Goal: Navigation & Orientation: Find specific page/section

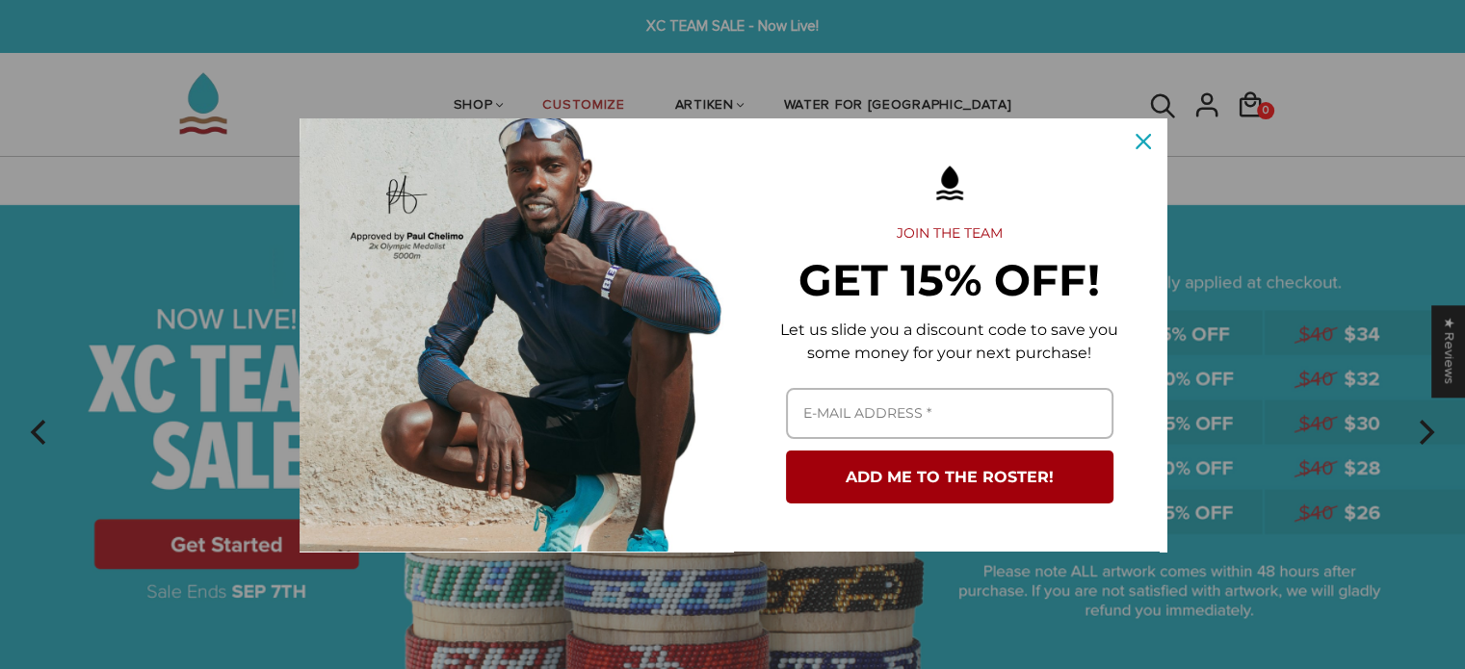
click at [528, 102] on div "Marketing offer form" at bounding box center [732, 334] width 1465 height 669
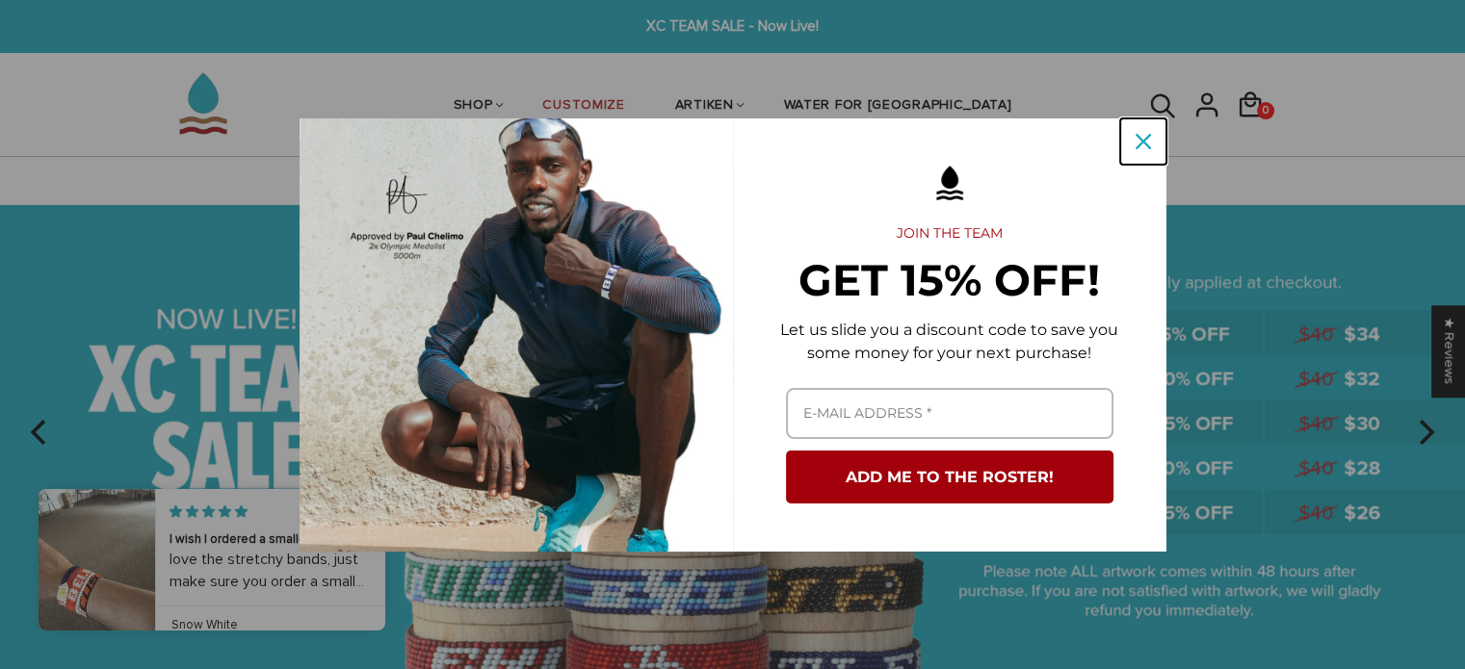
click at [760, 149] on button "Close" at bounding box center [1143, 141] width 46 height 46
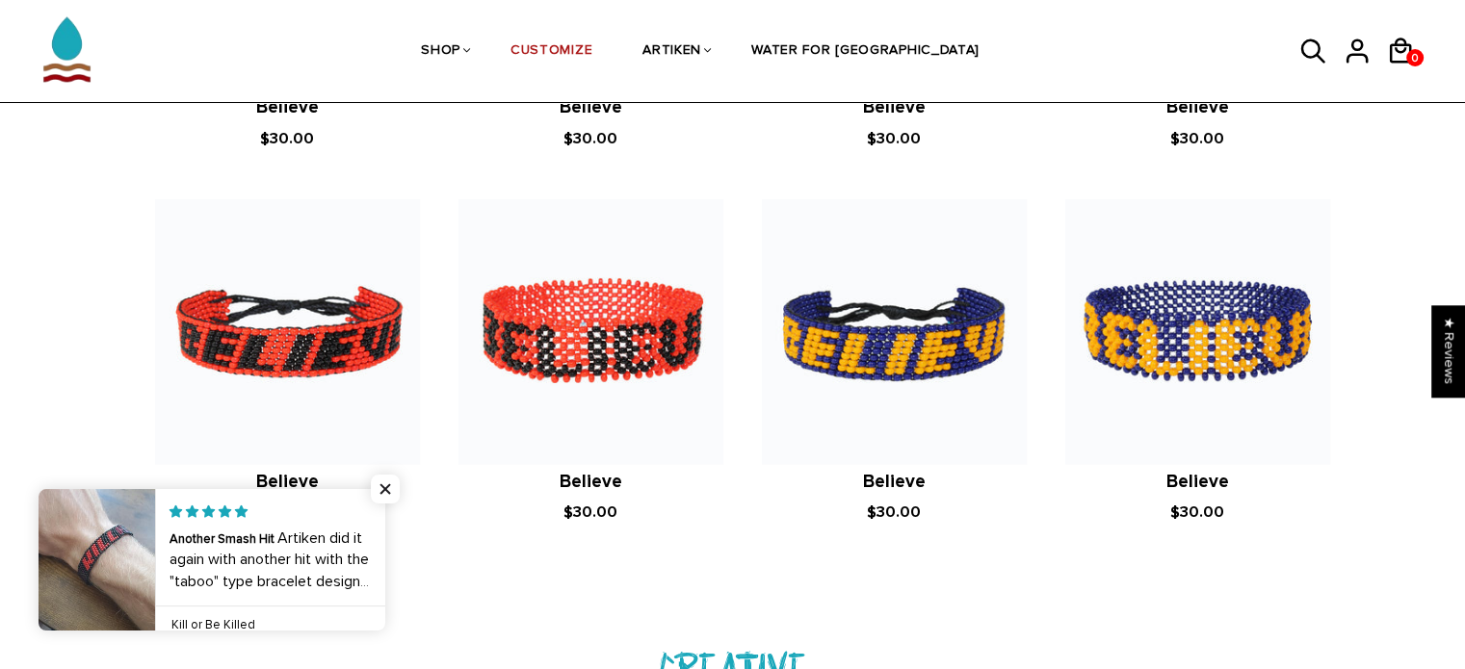
scroll to position [1734, 0]
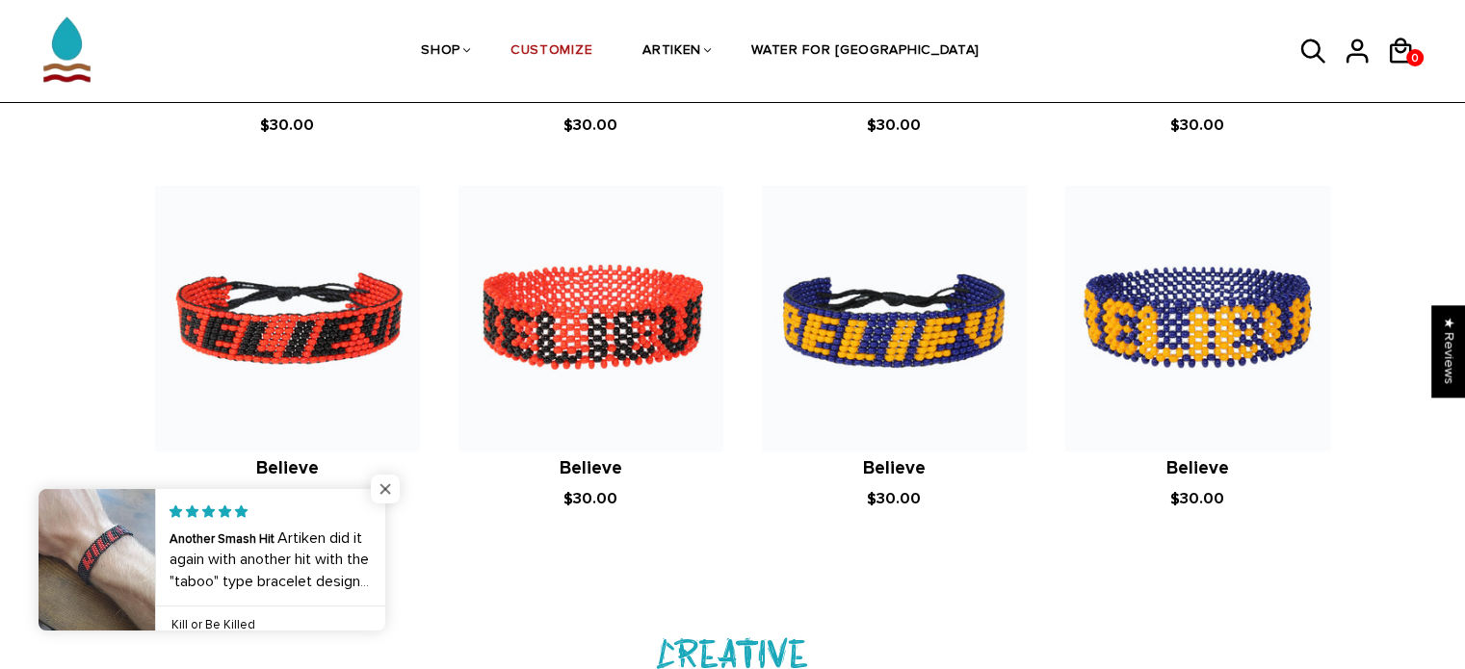
click at [388, 414] on span "Close popup widget" at bounding box center [385, 489] width 29 height 29
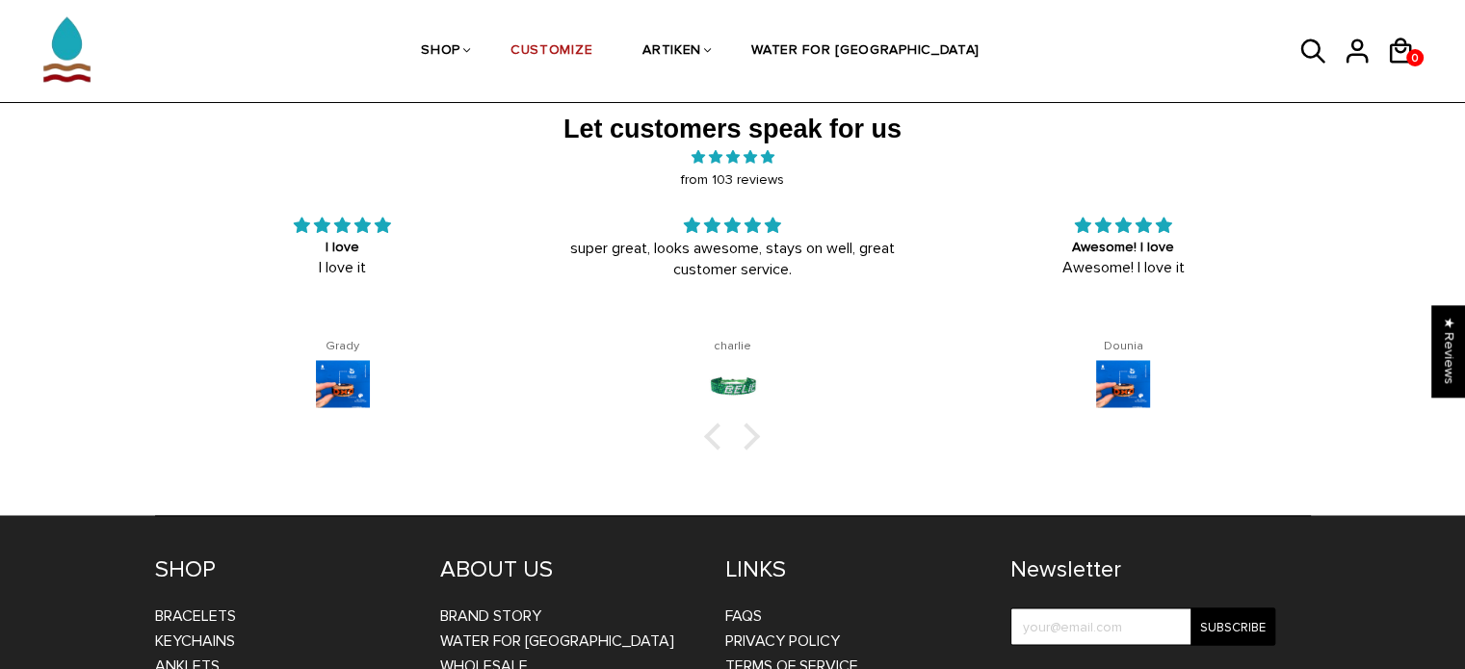
scroll to position [3082, 0]
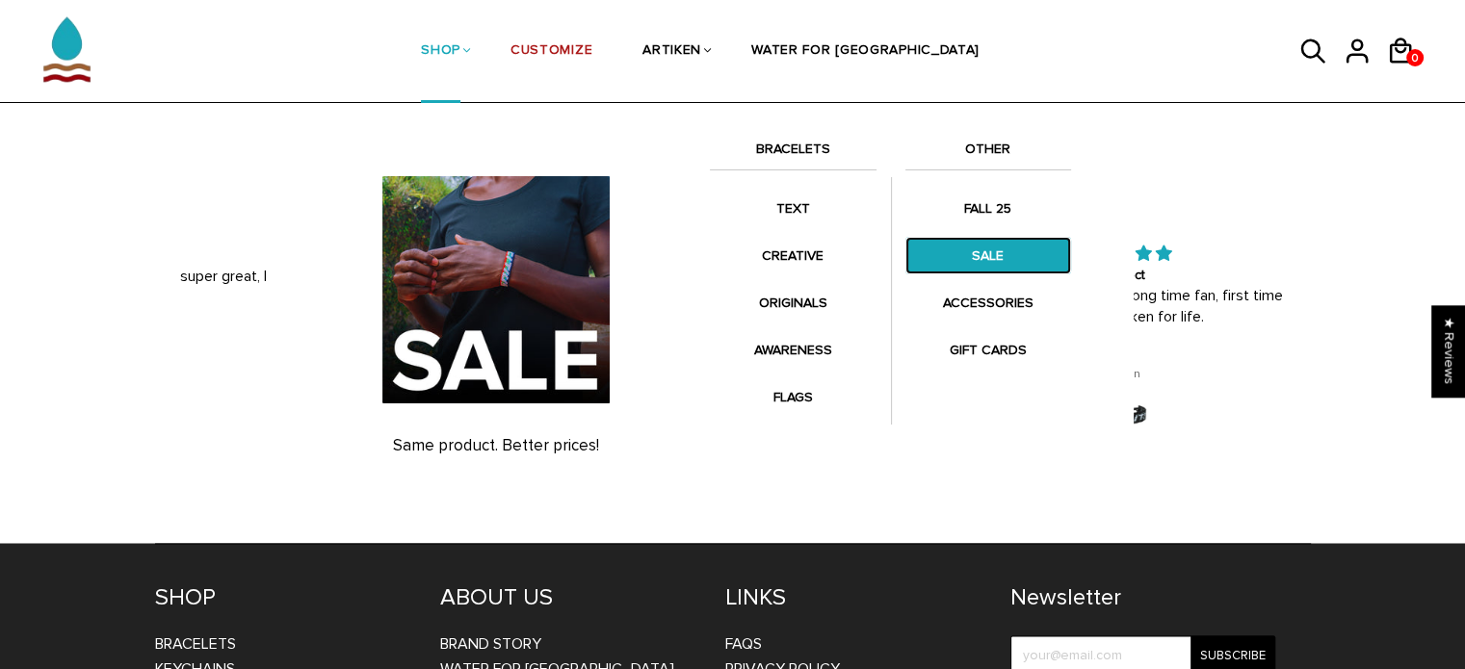
click at [760, 248] on link "SALE" at bounding box center [988, 256] width 167 height 38
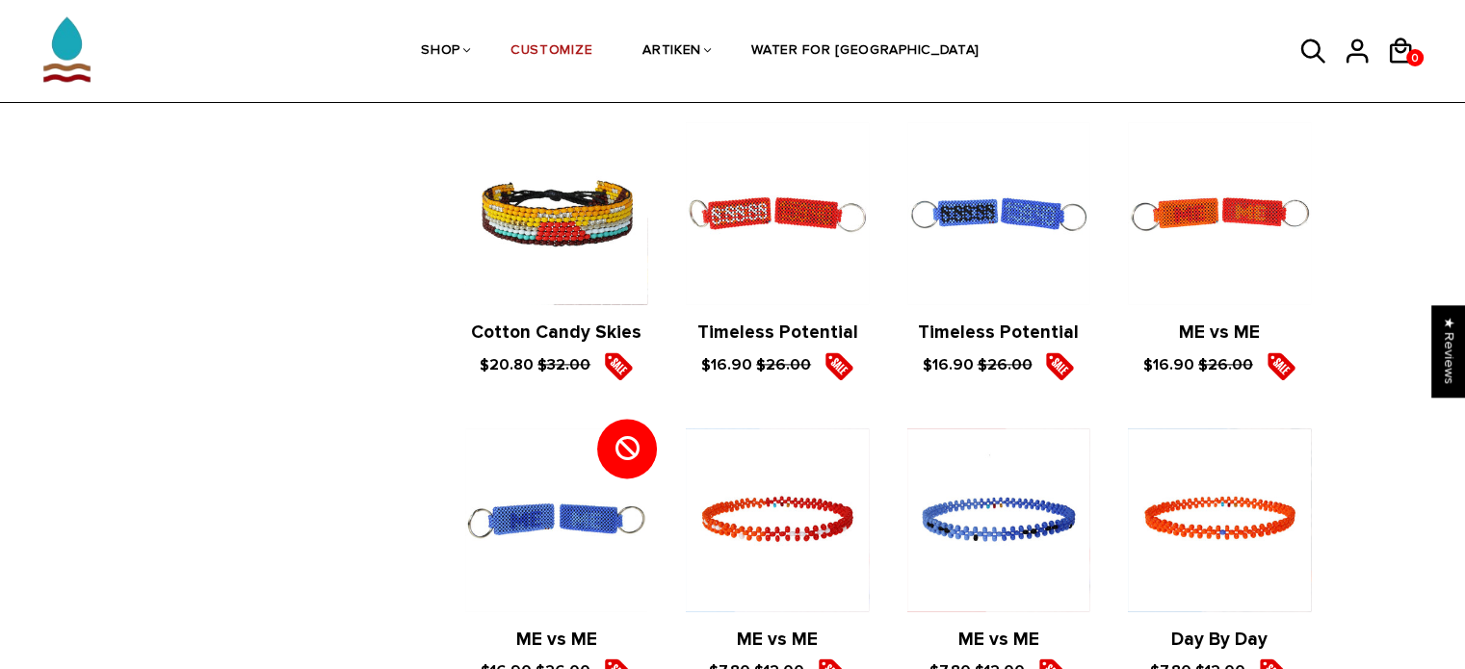
scroll to position [1926, 0]
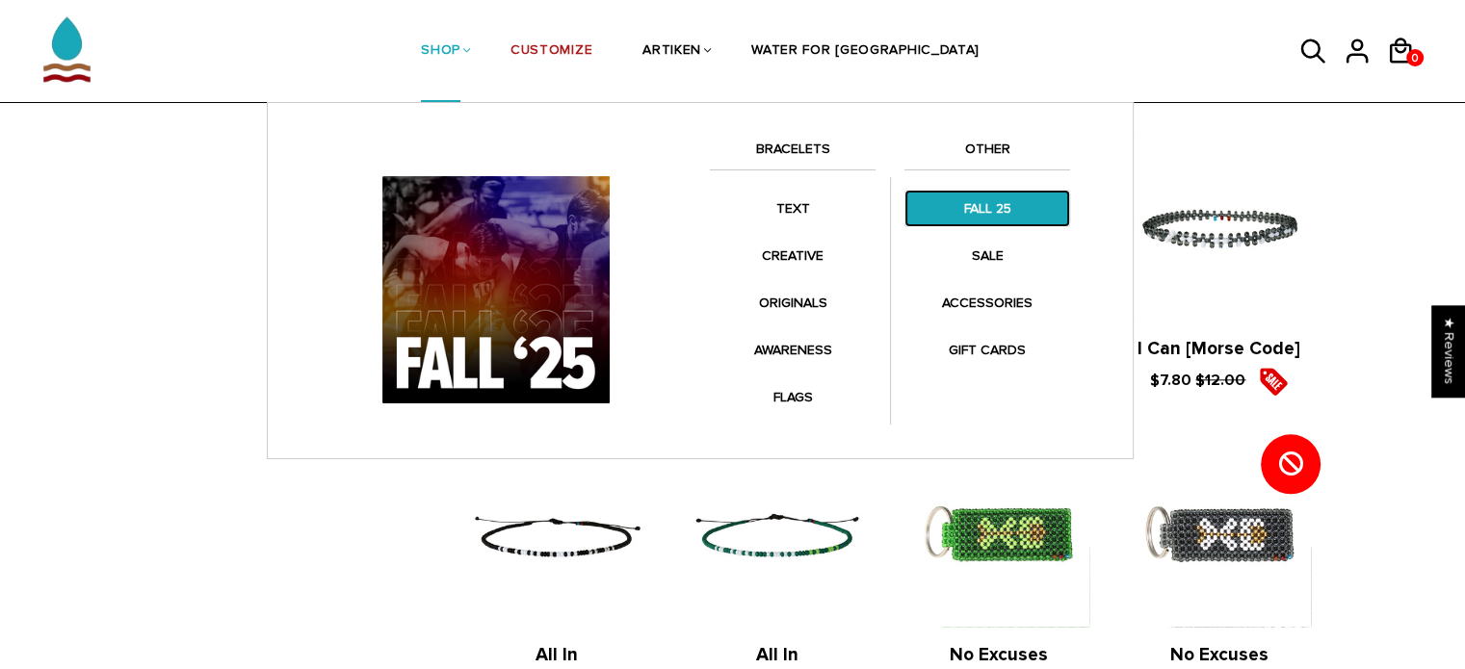
click at [967, 199] on link "FALL 25" at bounding box center [987, 209] width 166 height 38
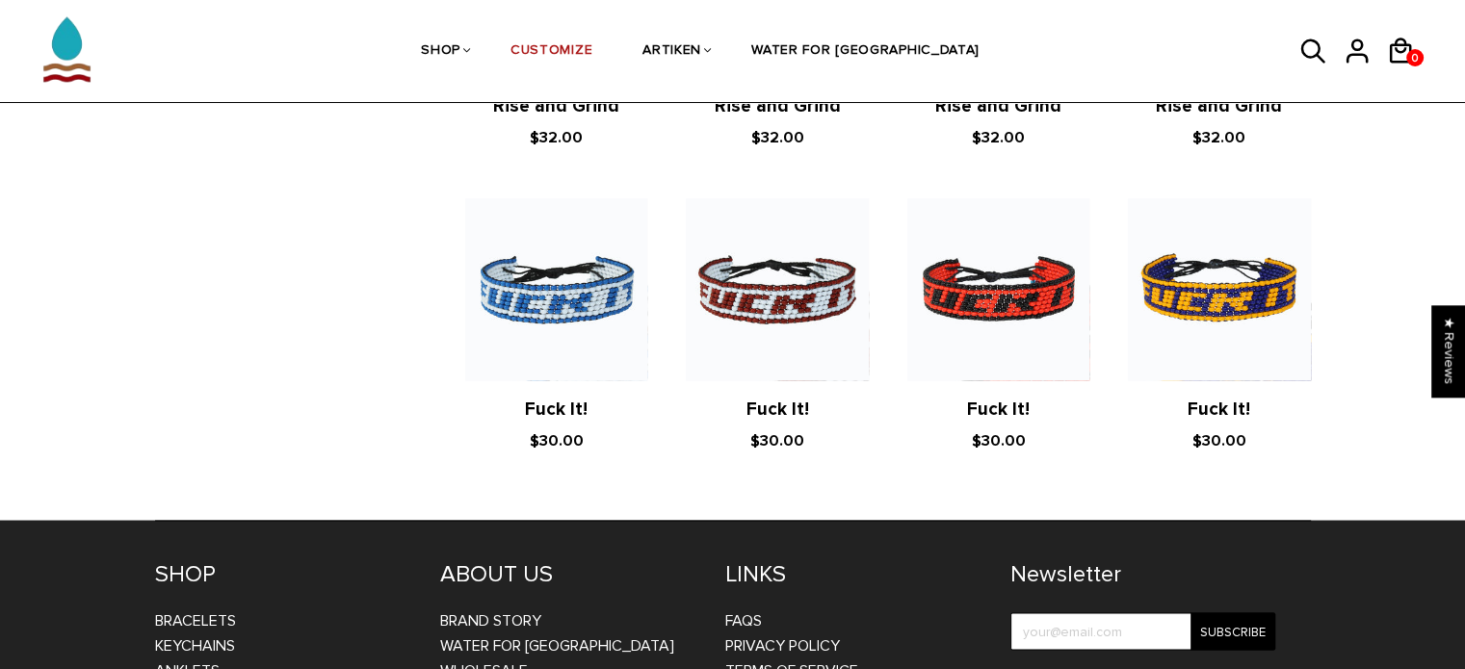
scroll to position [3515, 0]
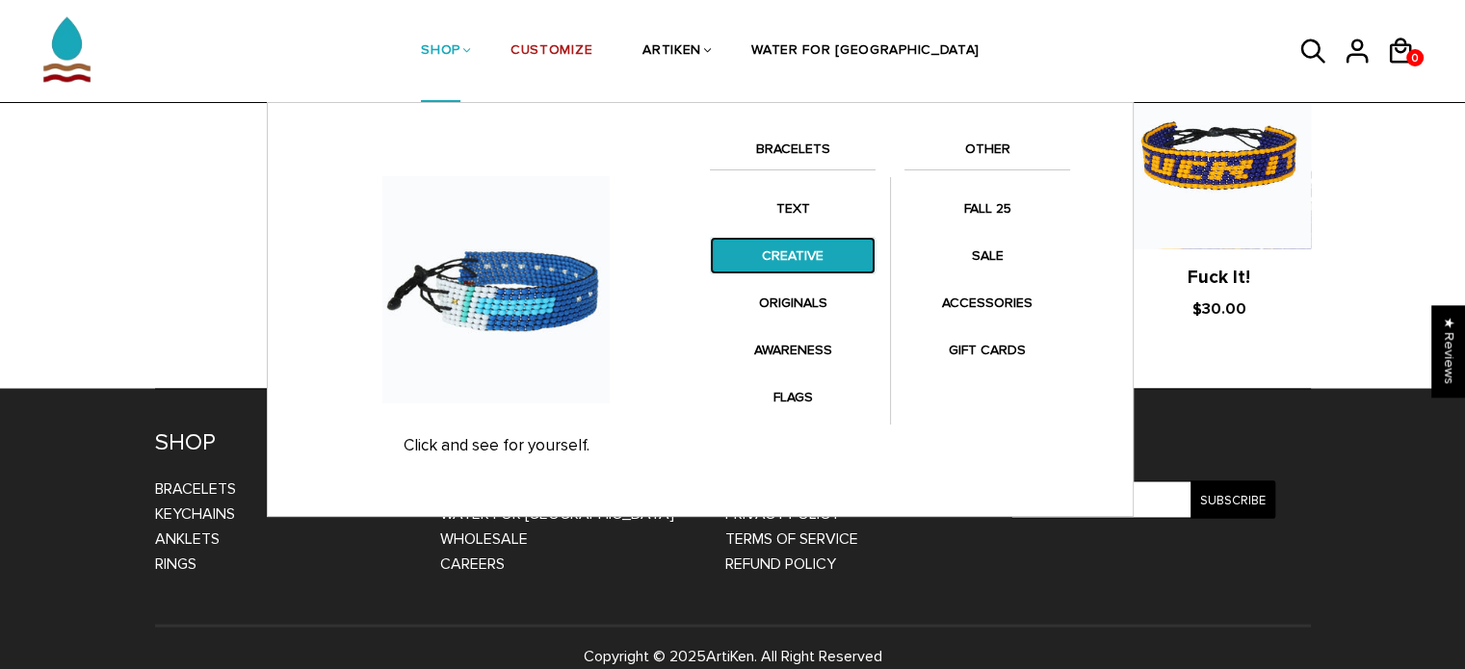
click at [794, 258] on link "CREATIVE" at bounding box center [793, 256] width 166 height 38
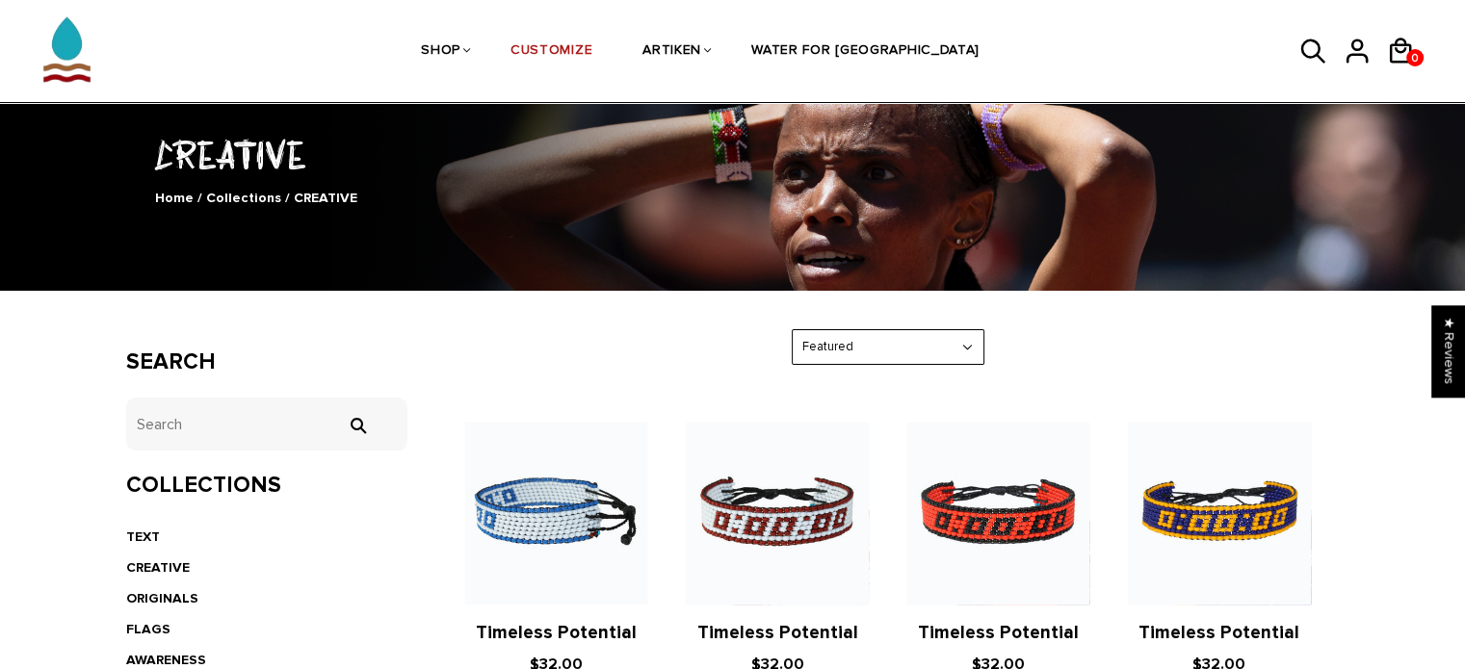
scroll to position [301, 0]
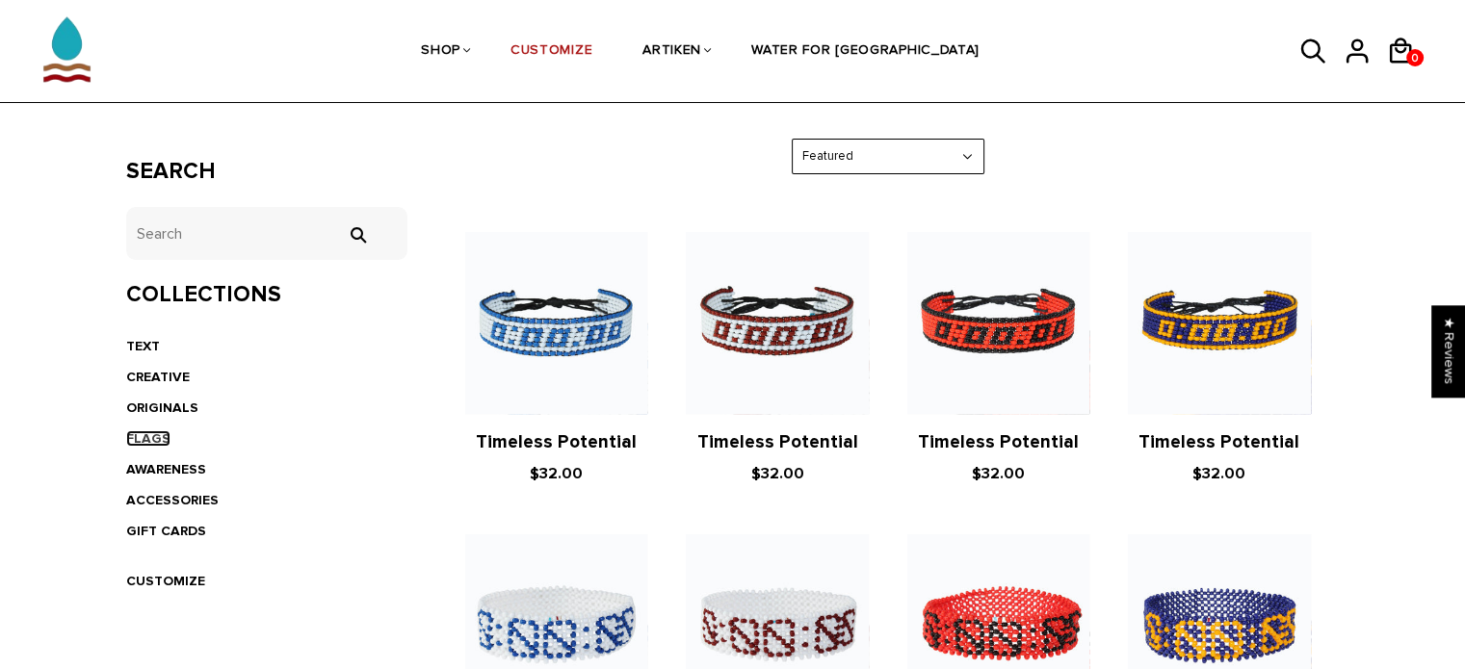
click at [156, 431] on link "FLAGS" at bounding box center [148, 439] width 44 height 16
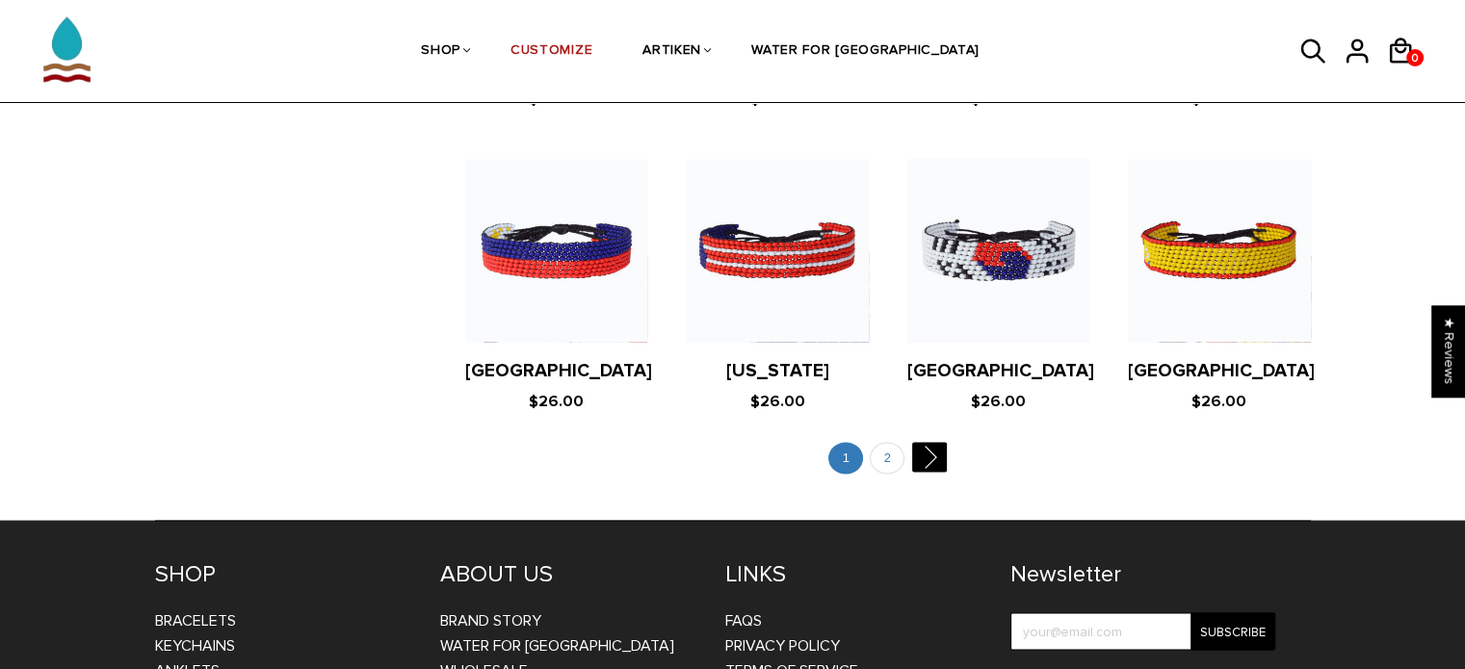
scroll to position [3660, 0]
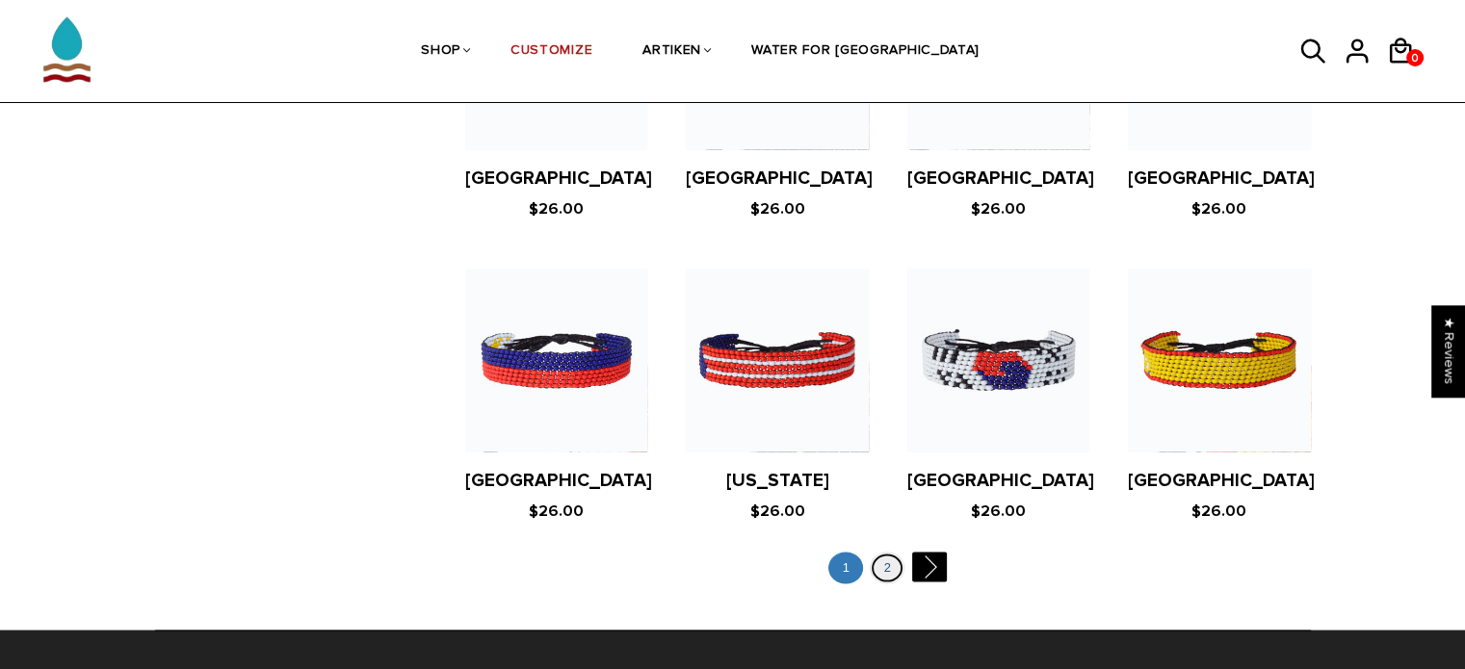
click at [890, 552] on link "2" at bounding box center [887, 568] width 35 height 32
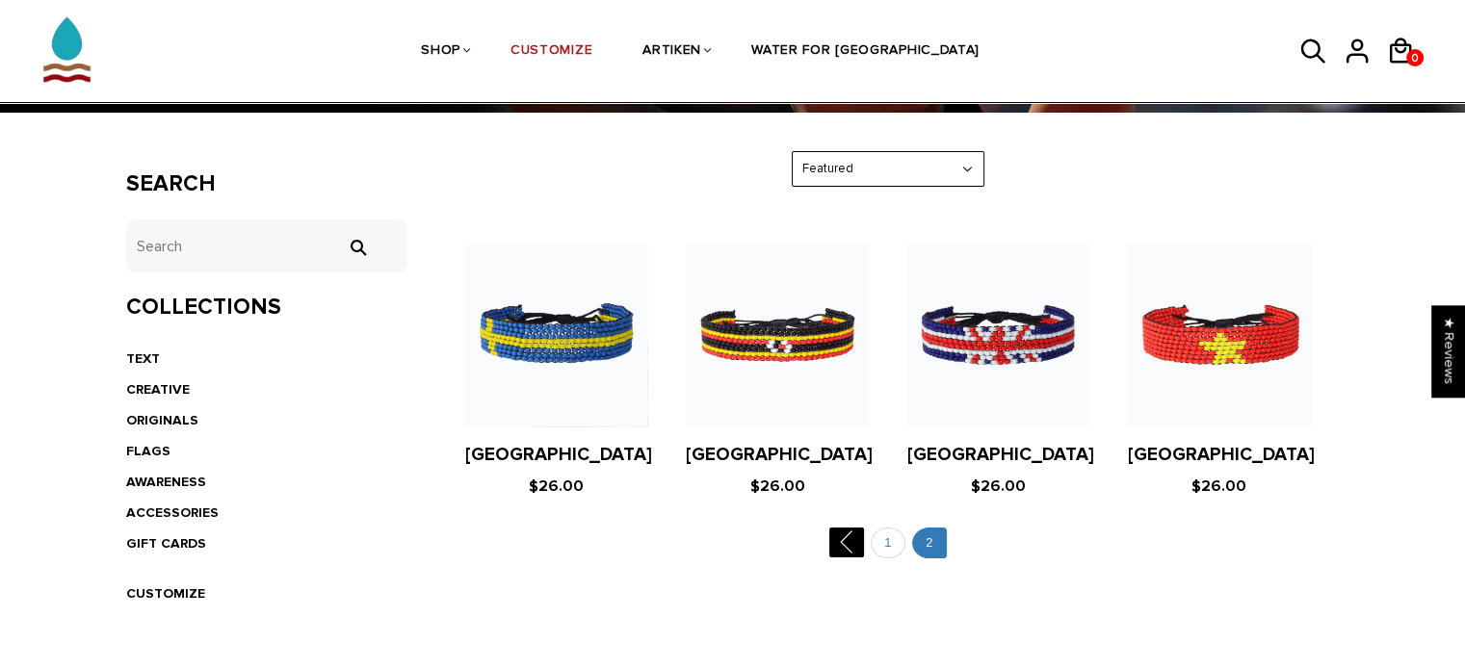
scroll to position [289, 0]
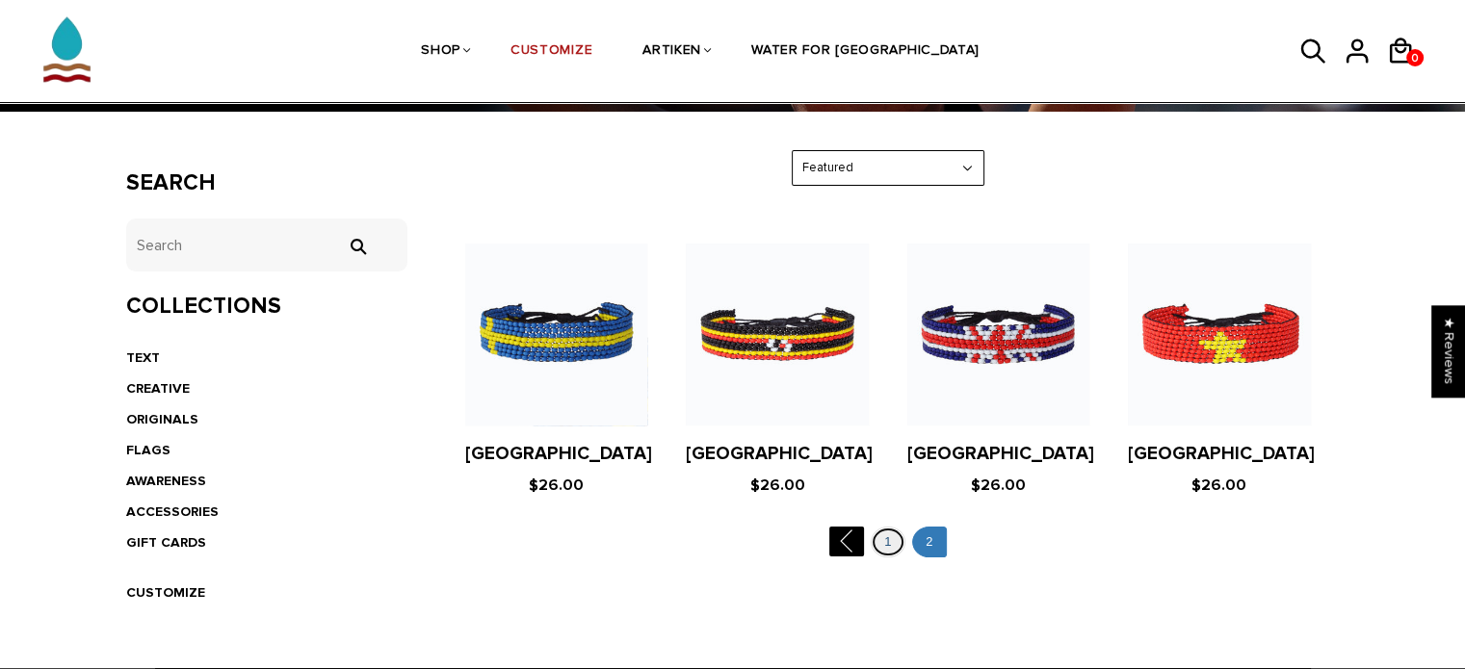
click at [882, 537] on link "1" at bounding box center [888, 543] width 35 height 32
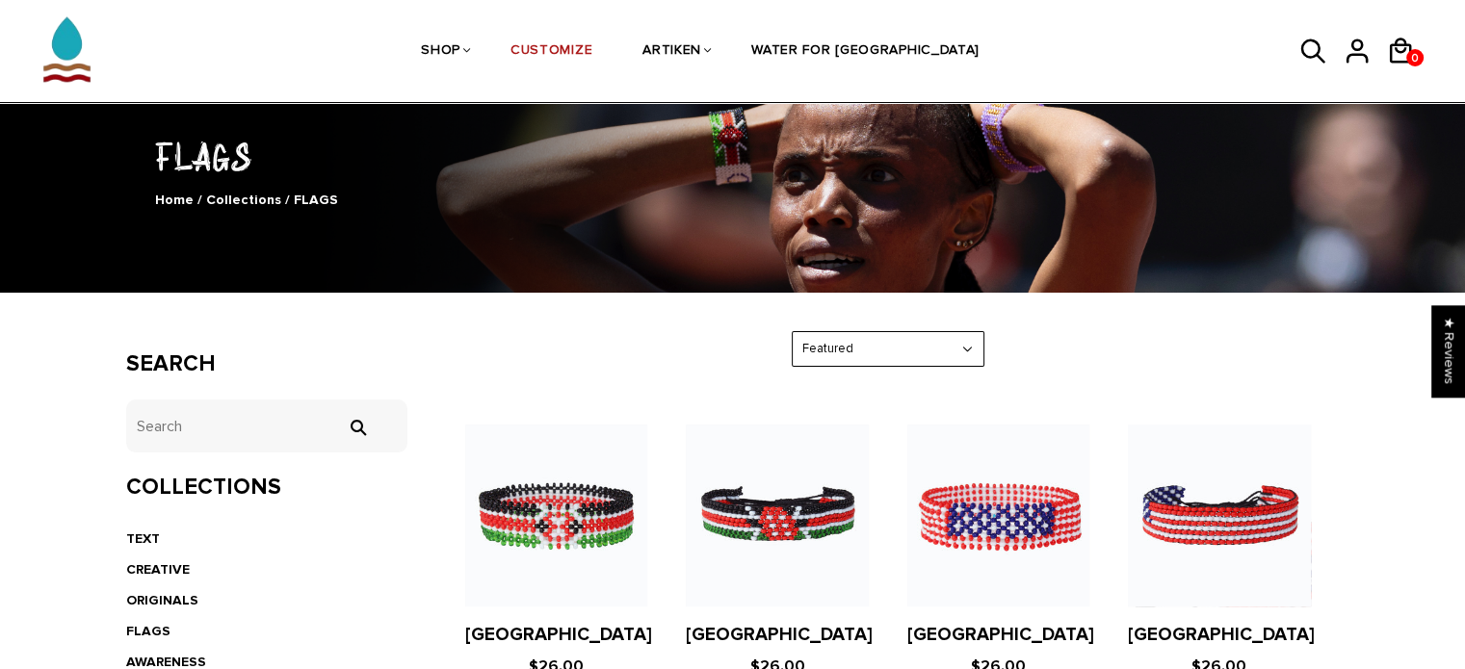
scroll to position [289, 0]
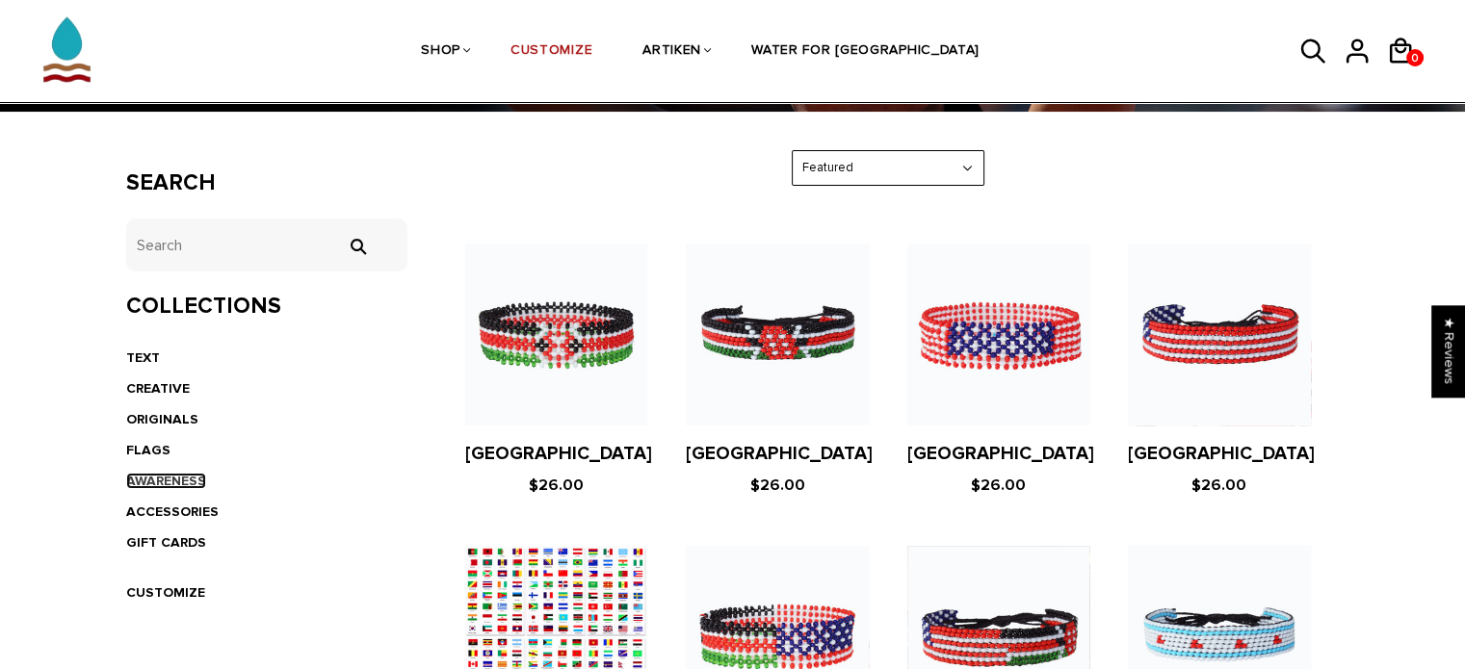
click at [153, 481] on link "AWARENESS" at bounding box center [166, 481] width 80 height 16
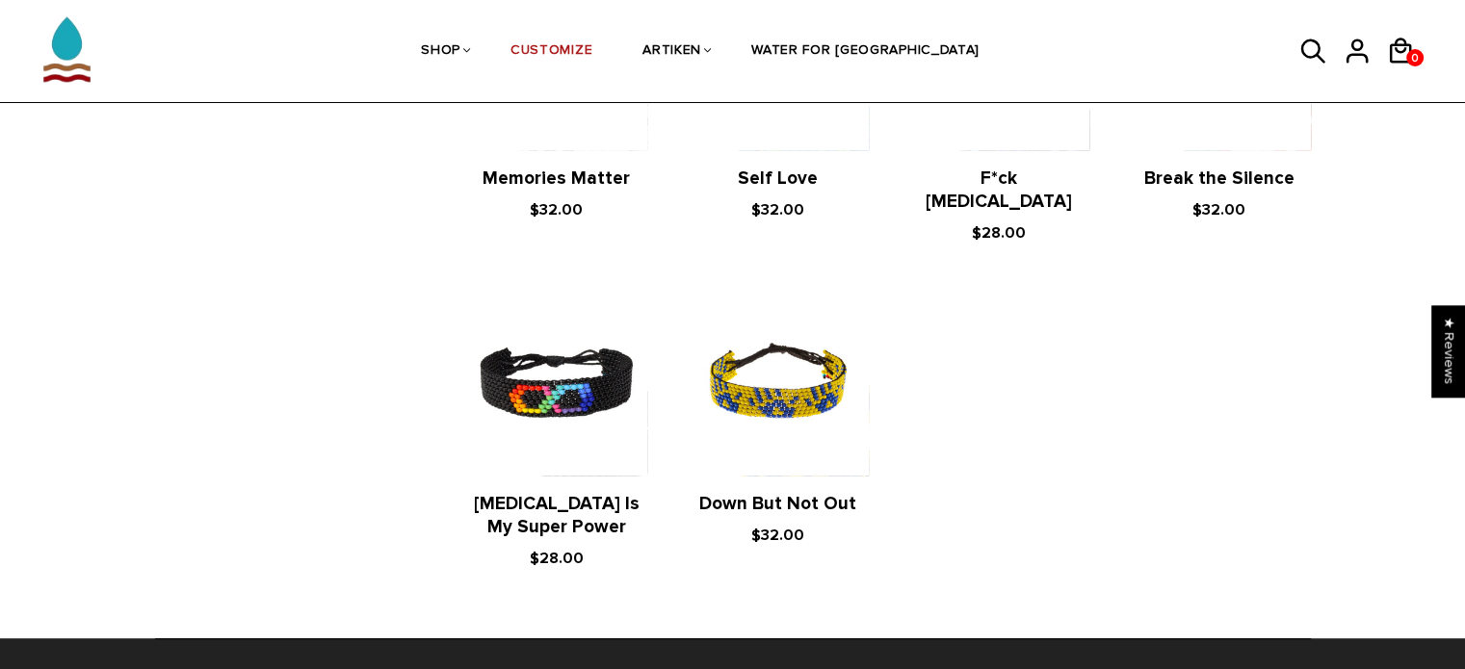
scroll to position [289, 0]
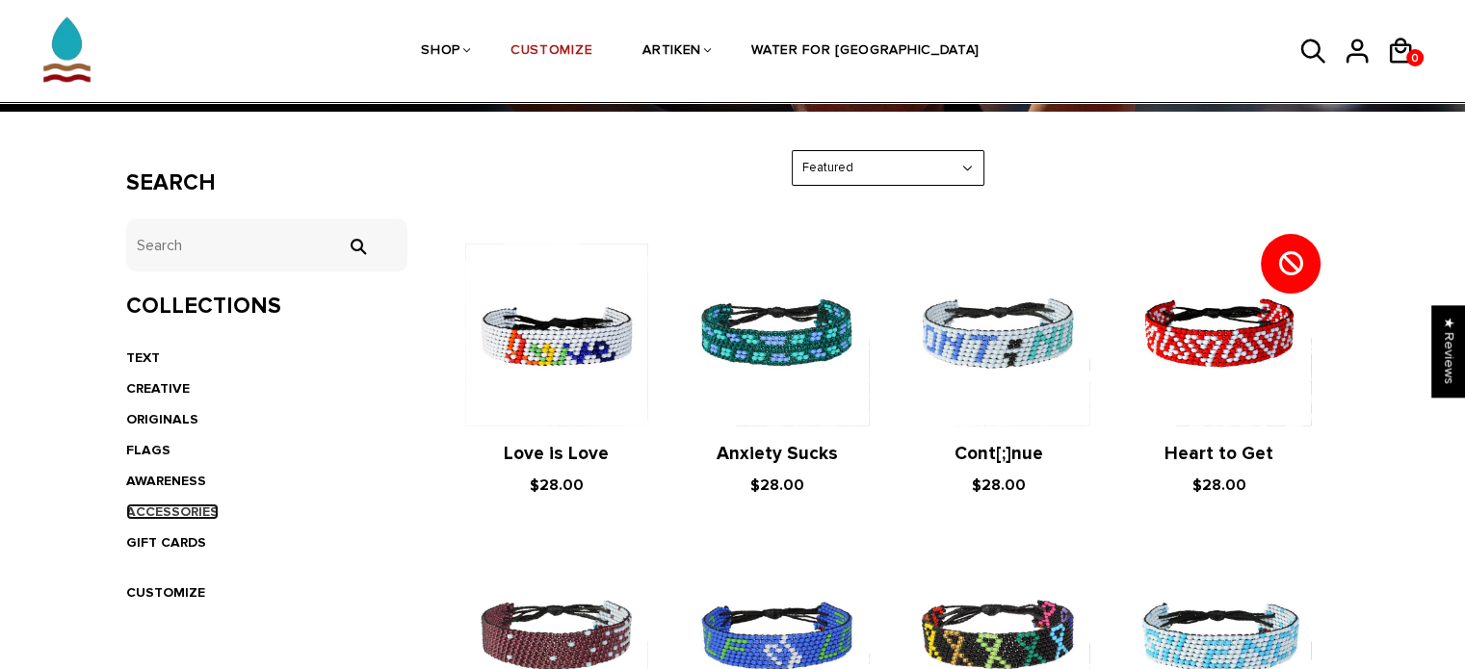
click at [154, 508] on link "ACCESSORIES" at bounding box center [172, 512] width 92 height 16
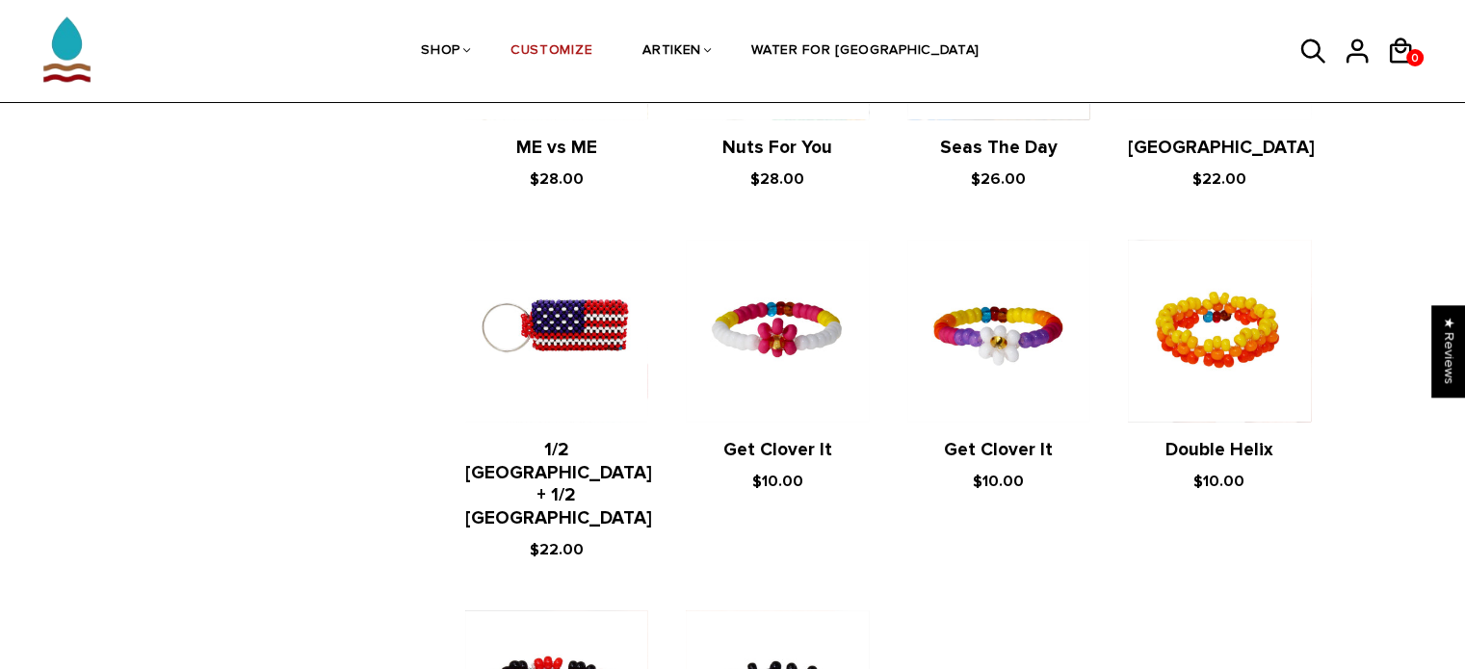
scroll to position [1445, 0]
